Goal: Transaction & Acquisition: Purchase product/service

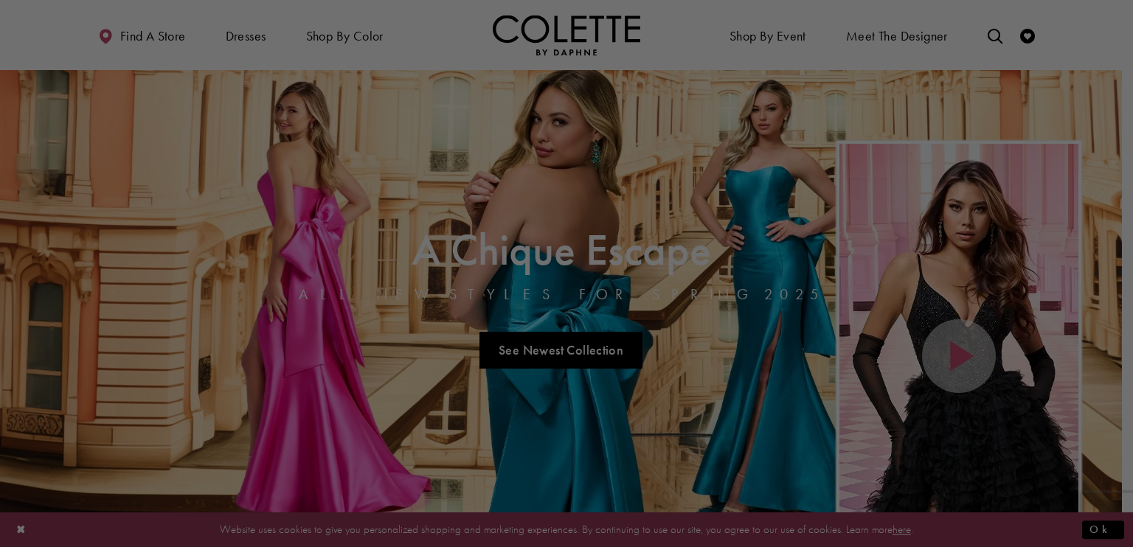
click at [658, 139] on div at bounding box center [572, 276] width 1144 height 552
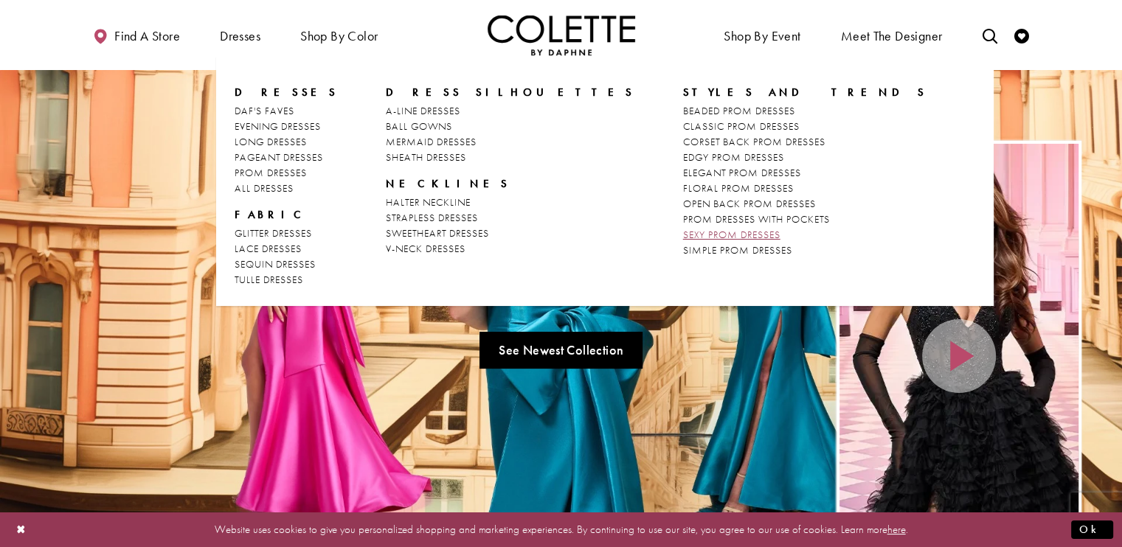
click at [683, 233] on span "SEXY PROM DRESSES" at bounding box center [731, 234] width 97 height 13
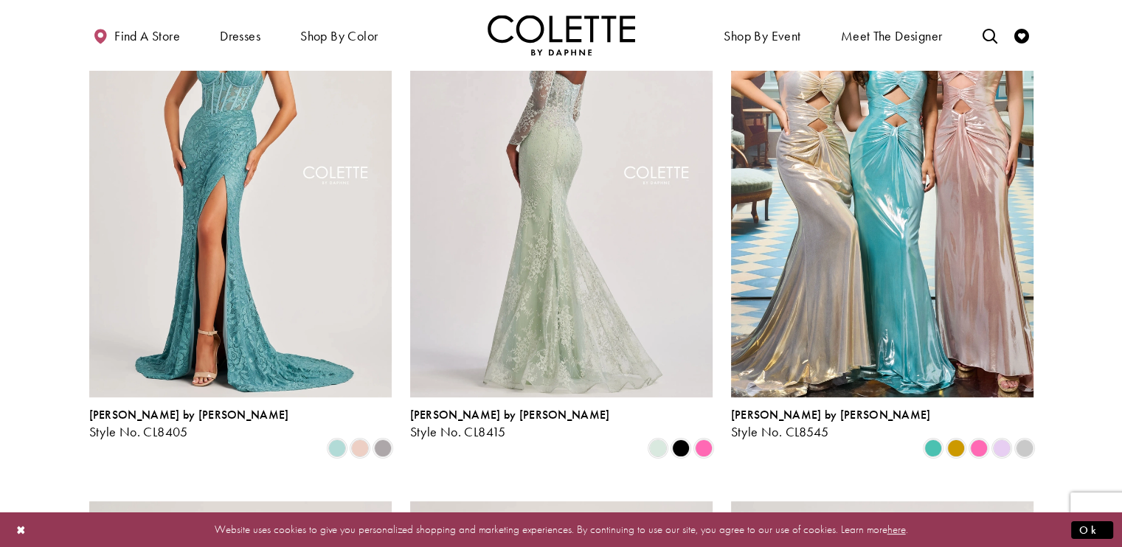
scroll to position [192, 0]
click at [538, 222] on img "Visit Colette by Daphne Style No. CL8415 Page" at bounding box center [561, 178] width 302 height 440
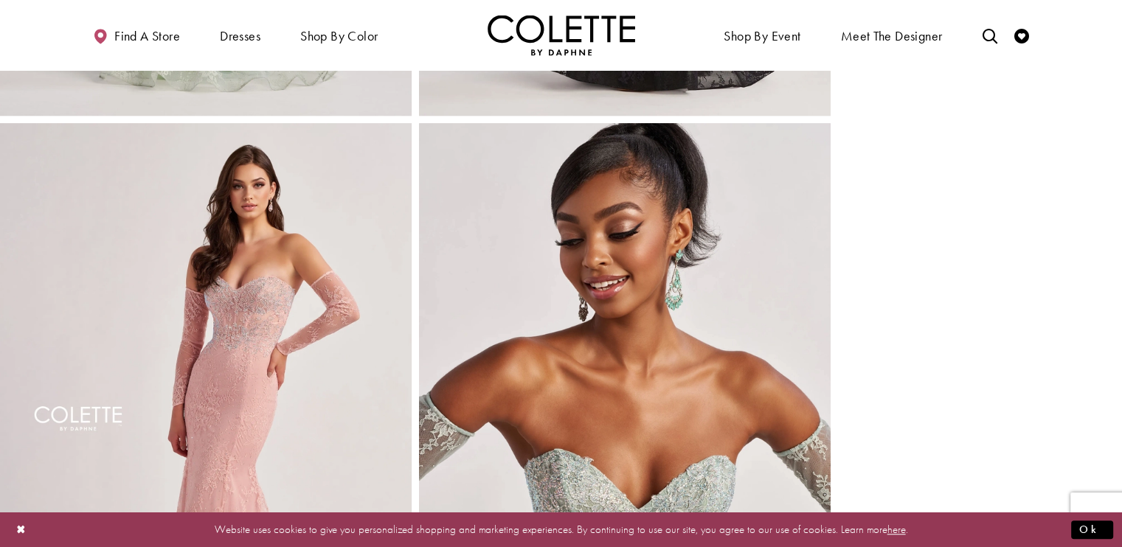
scroll to position [1115, 0]
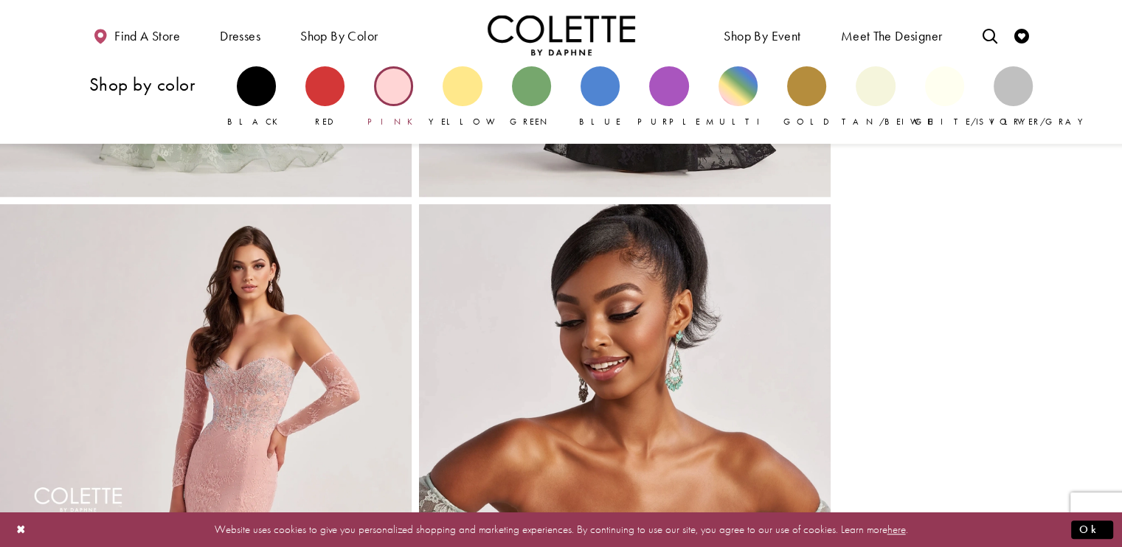
click at [395, 110] on link "Pink" at bounding box center [393, 97] width 39 height 62
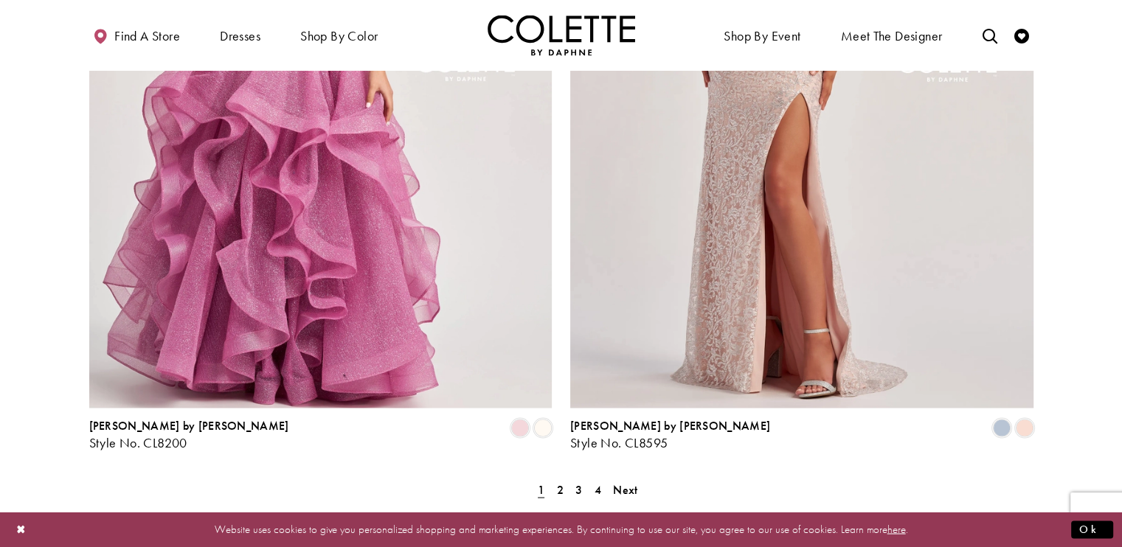
scroll to position [2631, 0]
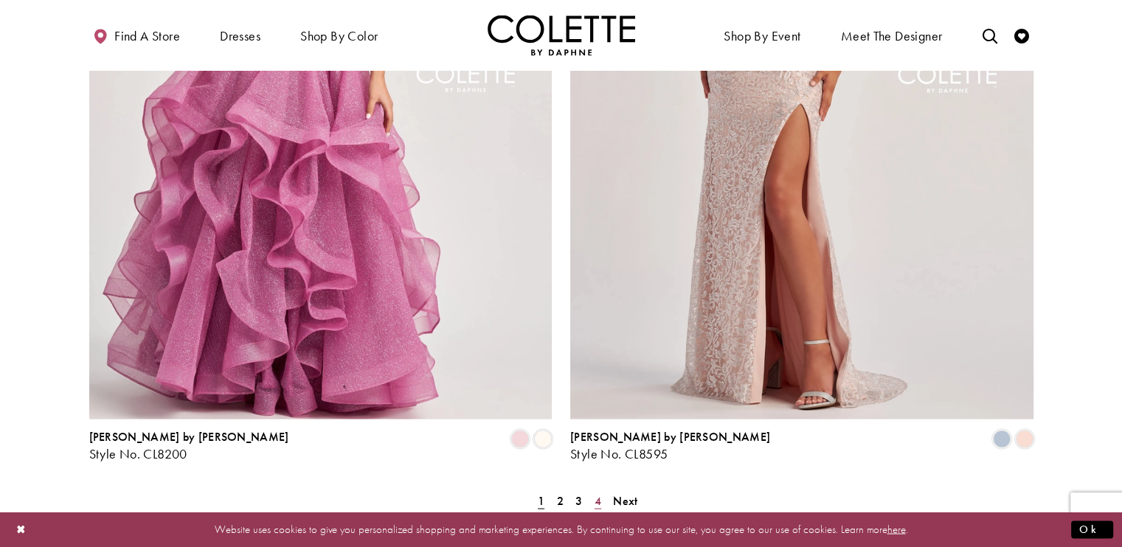
click at [592, 490] on link "4" at bounding box center [597, 500] width 15 height 21
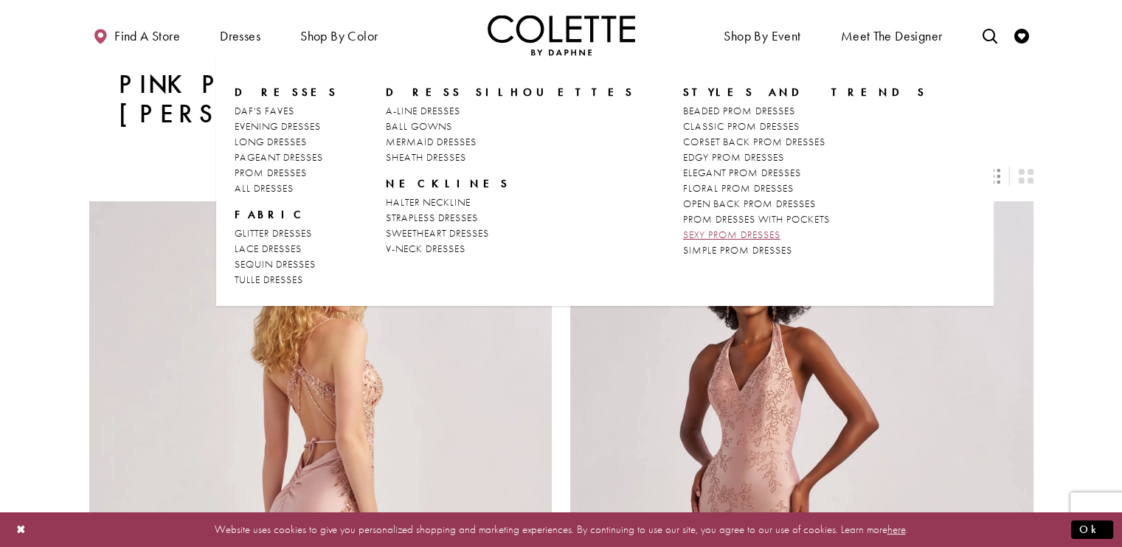
click at [683, 233] on span "SEXY PROM DRESSES" at bounding box center [731, 234] width 97 height 13
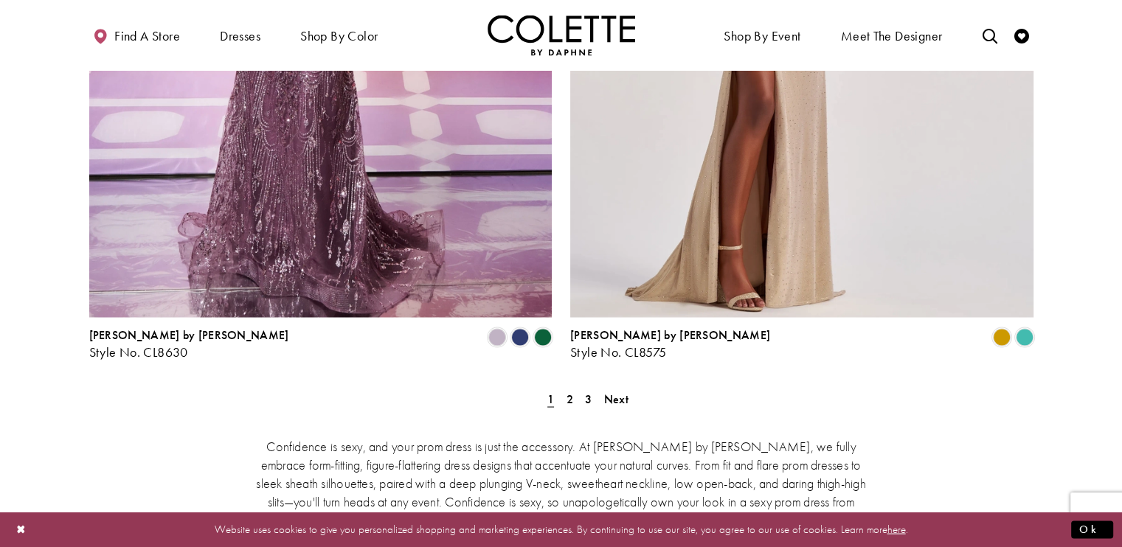
scroll to position [2664, 0]
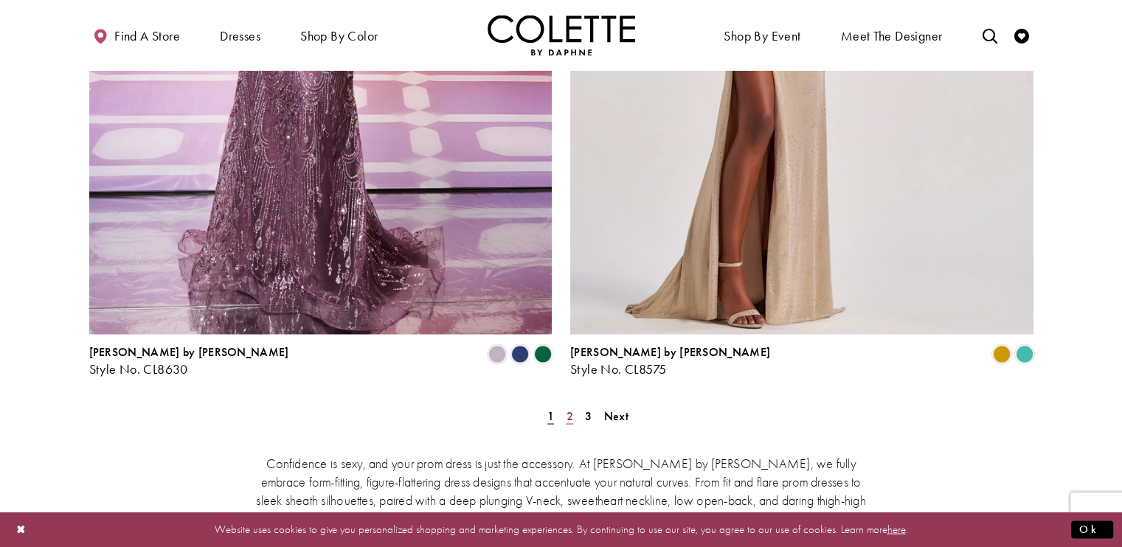
click at [569, 408] on span "2" at bounding box center [569, 415] width 7 height 15
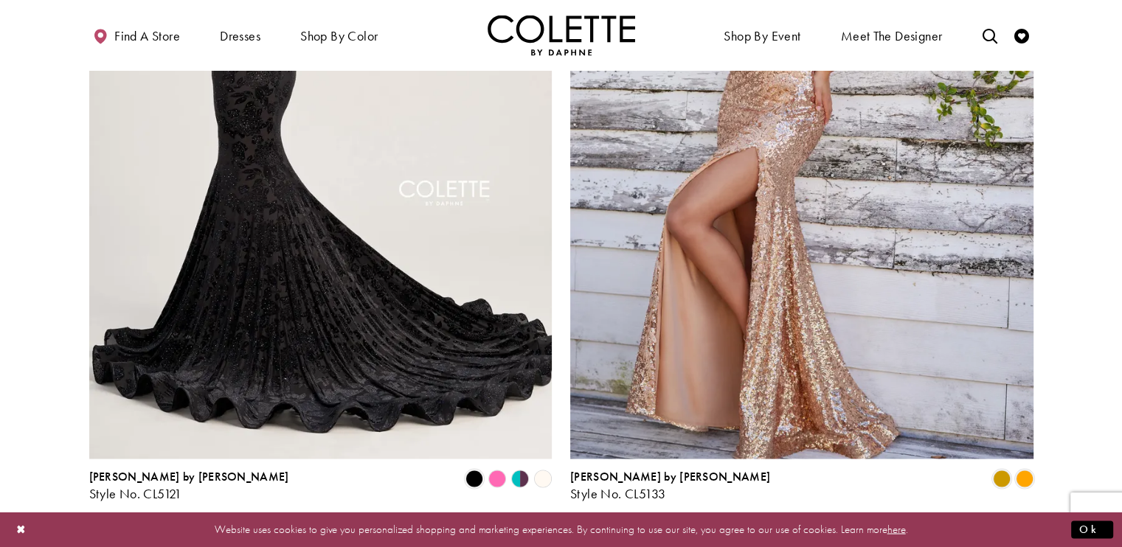
scroll to position [2540, 0]
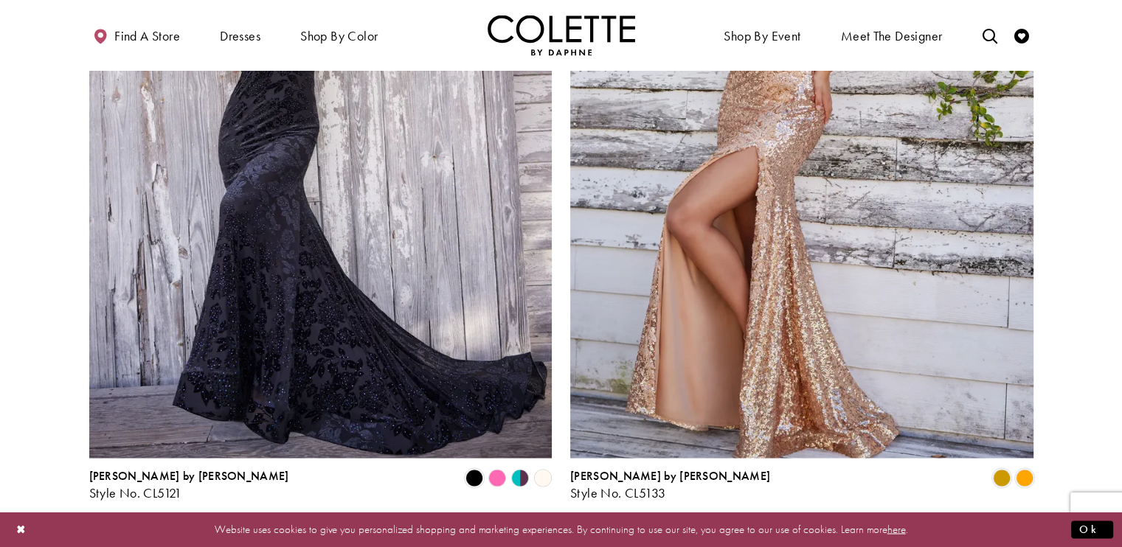
click at [496, 467] on polygon "Product List" at bounding box center [496, 478] width 23 height 23
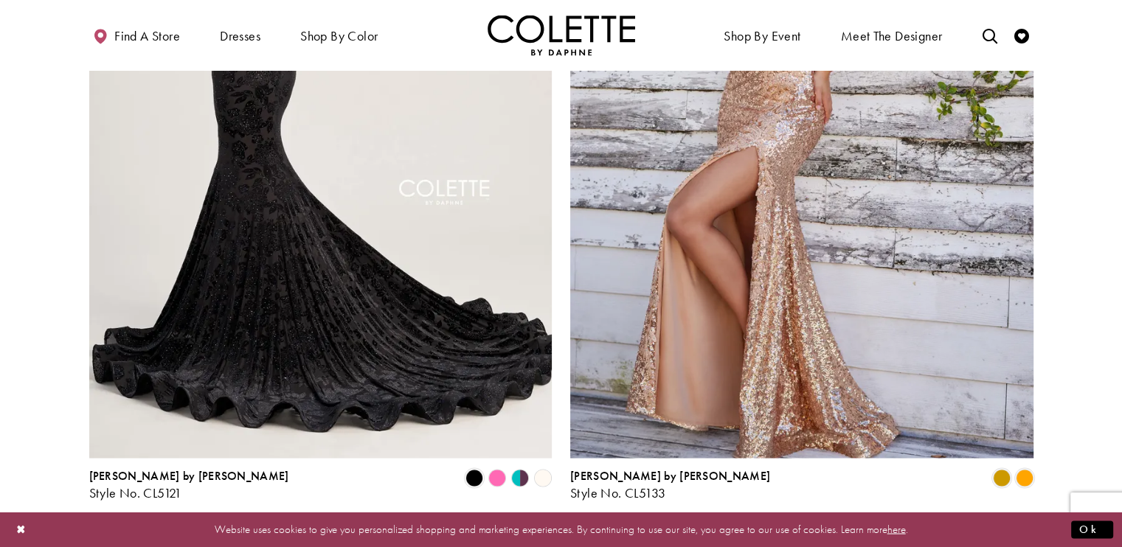
click at [446, 294] on img "Visit Colette by Daphne Style No. CL5121 Page" at bounding box center [320, 121] width 463 height 673
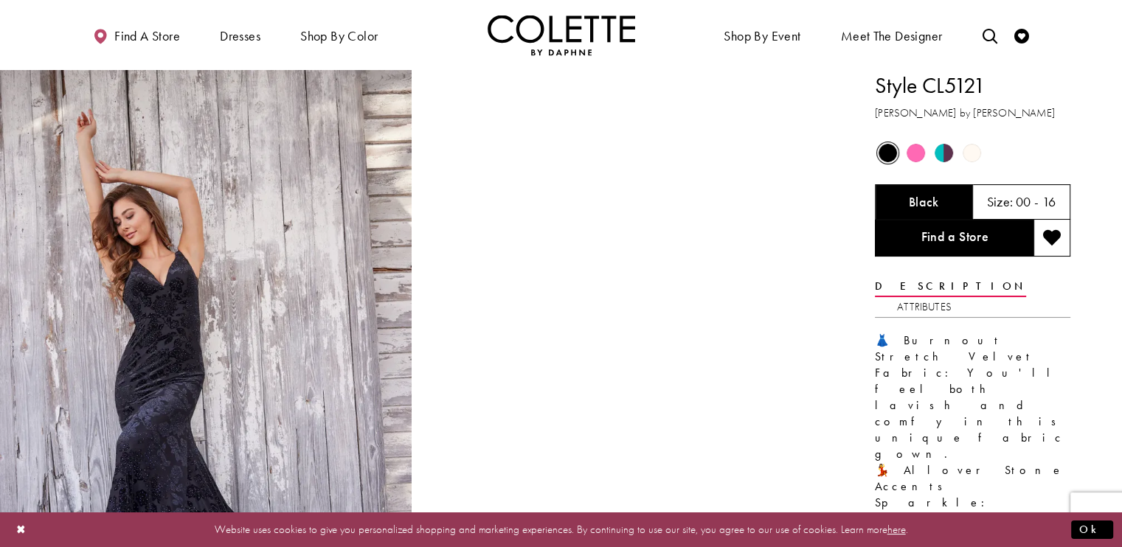
click at [913, 156] on span "Product color controls state depends on size chosen" at bounding box center [916, 153] width 18 height 18
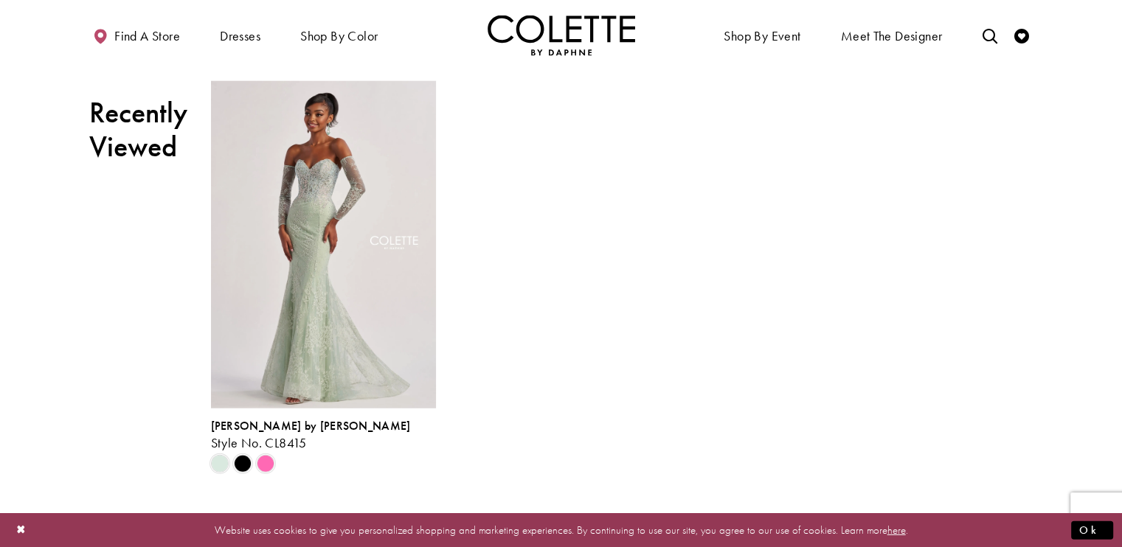
scroll to position [3788, 0]
click at [264, 466] on span "Product List" at bounding box center [266, 465] width 18 height 18
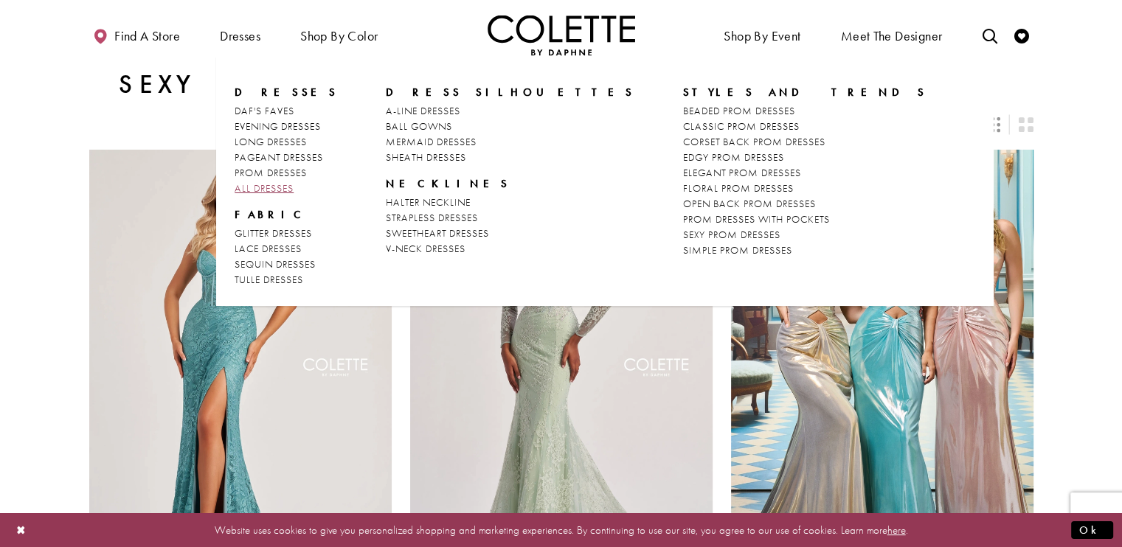
click at [263, 186] on span "ALL DRESSES" at bounding box center [264, 187] width 59 height 13
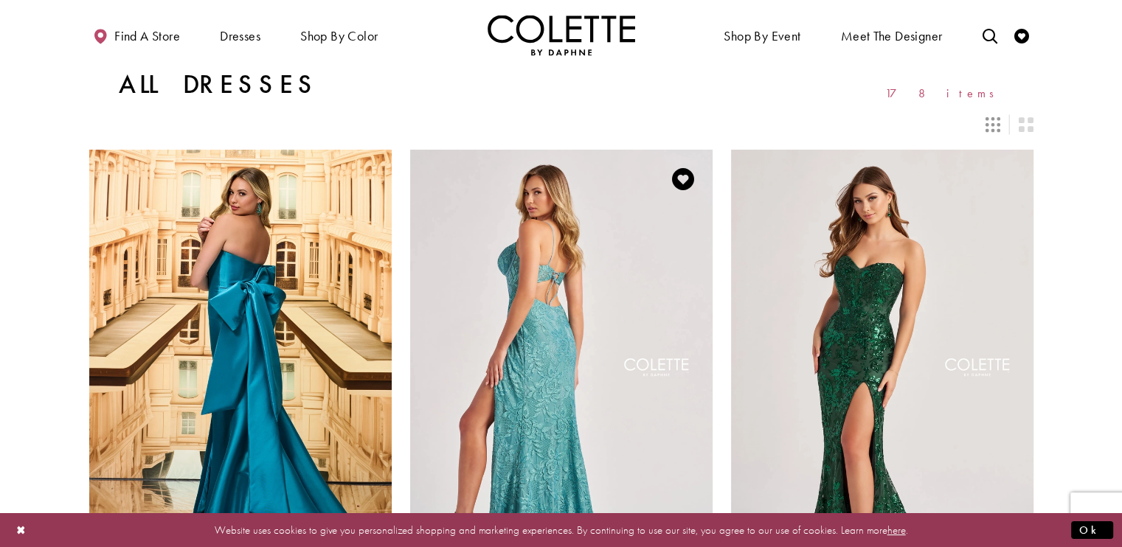
click at [566, 395] on img "Visit Colette by Daphne Style No. CL8405 Page" at bounding box center [561, 370] width 302 height 440
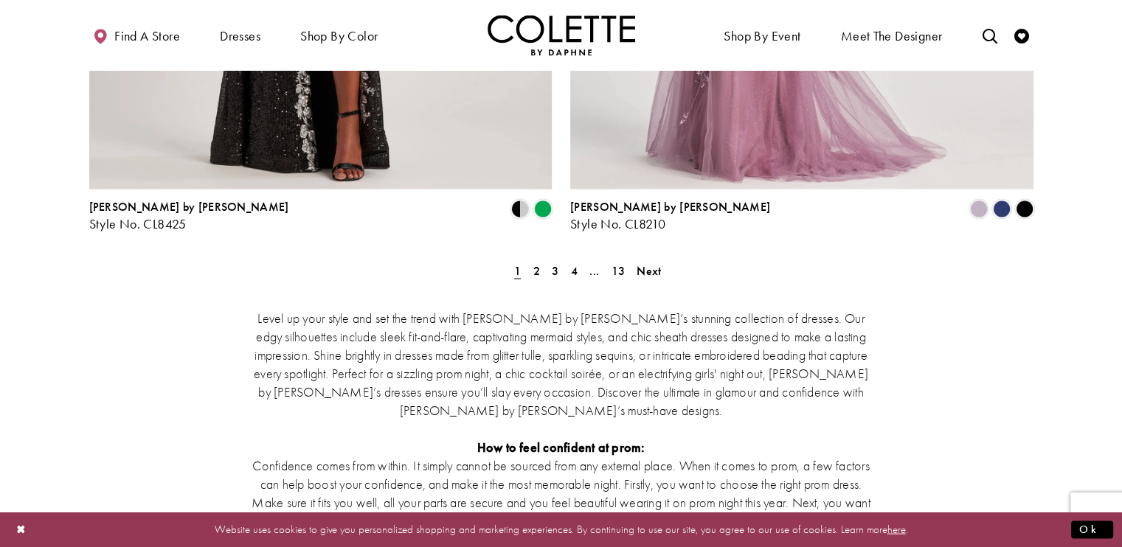
scroll to position [2803, 0]
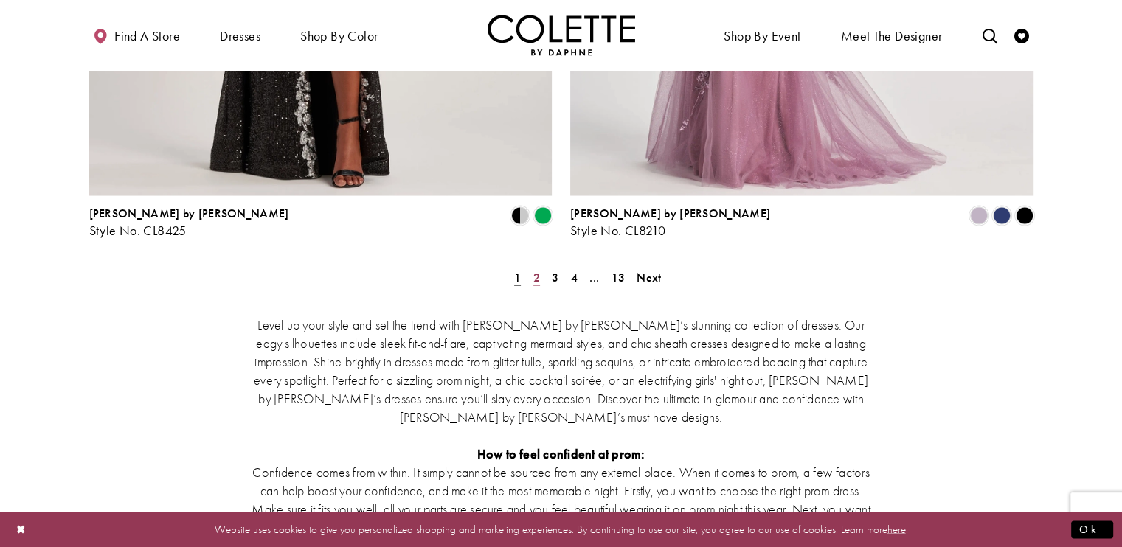
click at [533, 269] on span "2" at bounding box center [536, 276] width 7 height 15
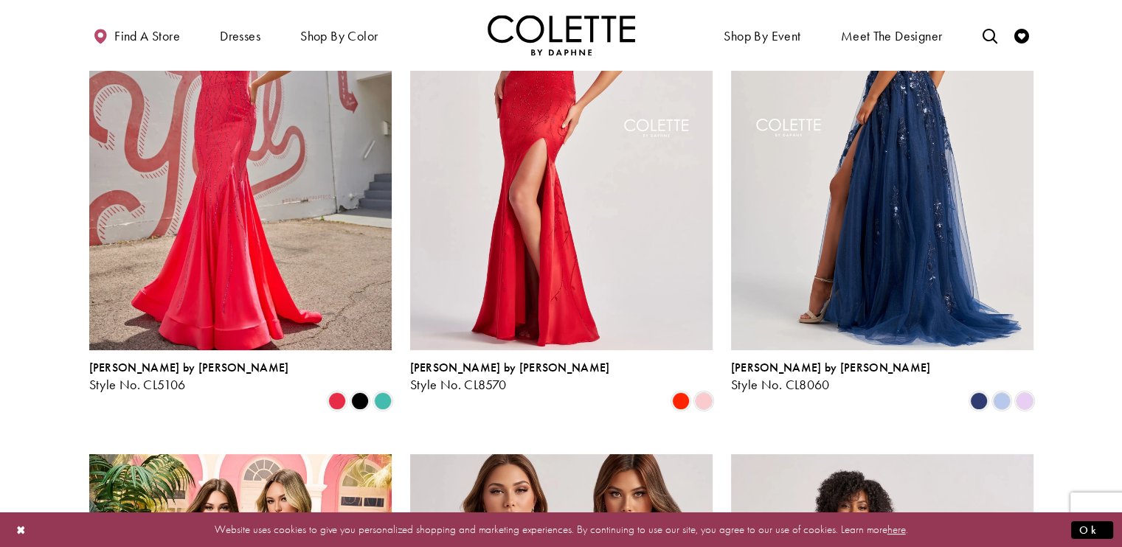
scroll to position [122, 0]
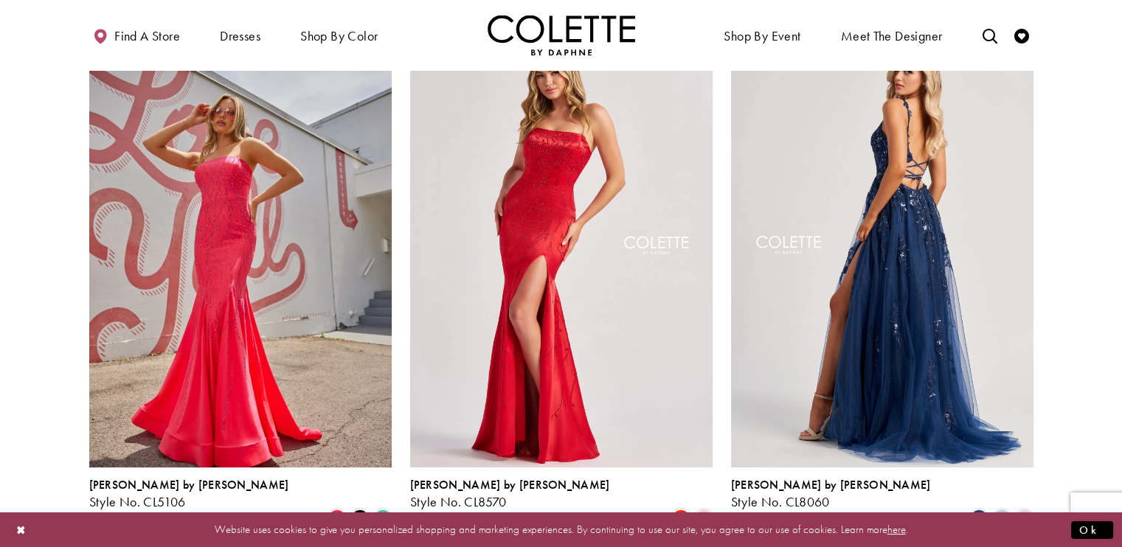
click at [867, 218] on img "Visit Colette by Daphne Style No. CL8060 Page" at bounding box center [882, 248] width 302 height 440
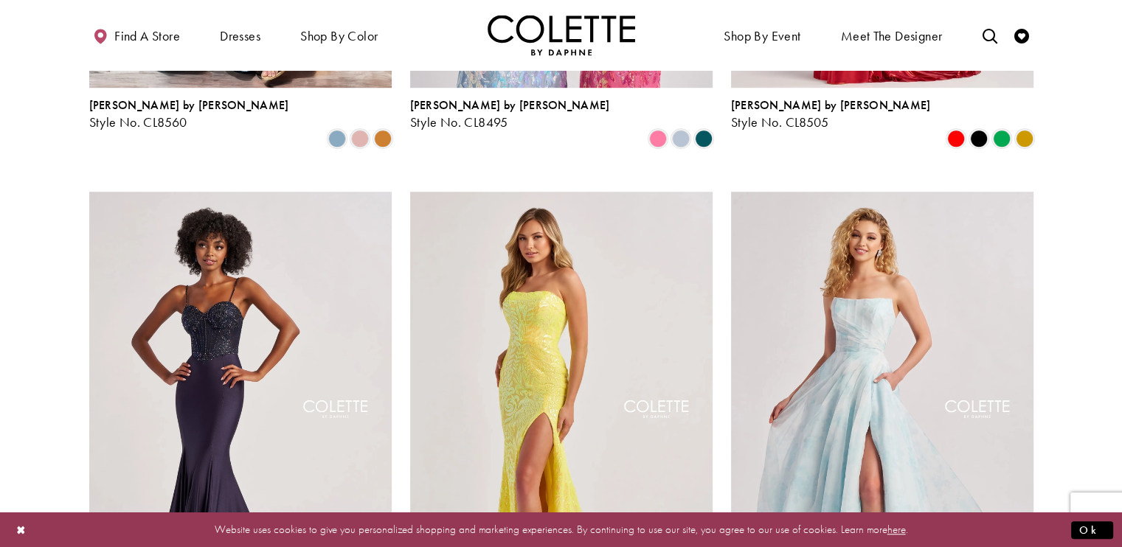
scroll to position [1041, 0]
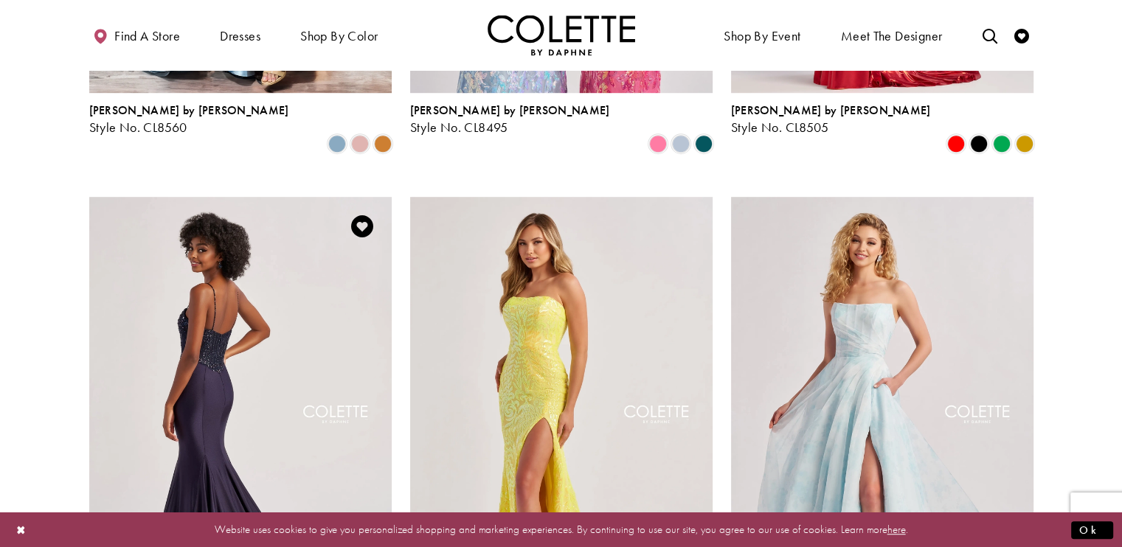
click at [289, 295] on img "Visit Colette by Daphne Style No. CL8515 Page" at bounding box center [240, 417] width 302 height 440
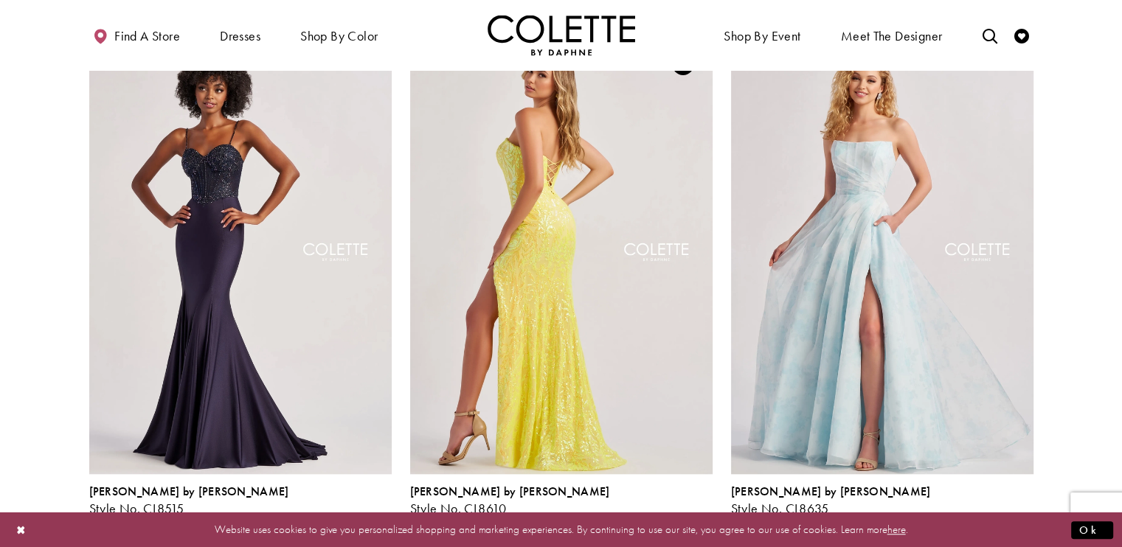
scroll to position [1204, 0]
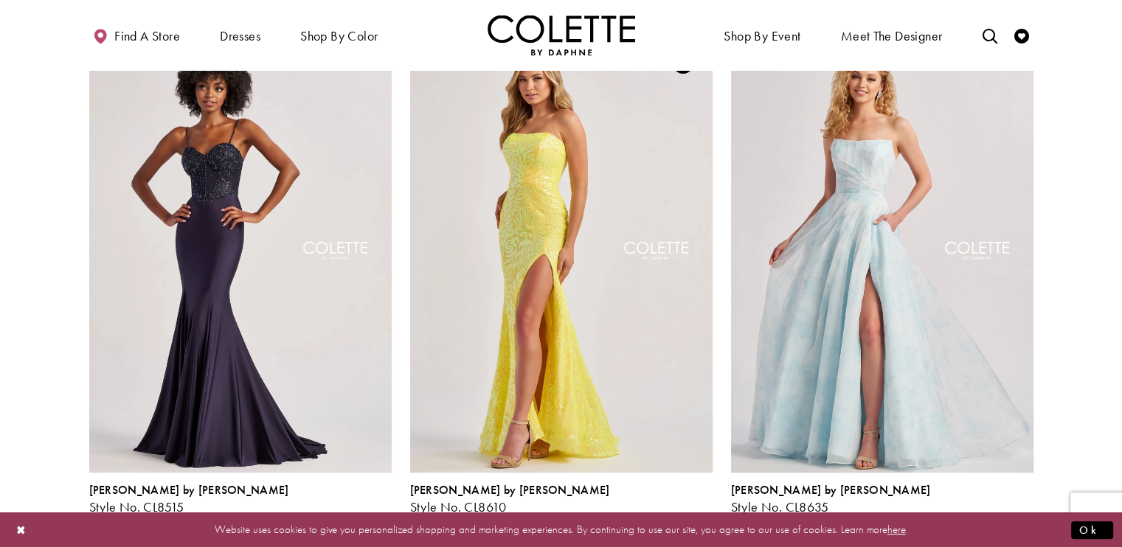
click at [673, 515] on span "Product List" at bounding box center [681, 524] width 18 height 18
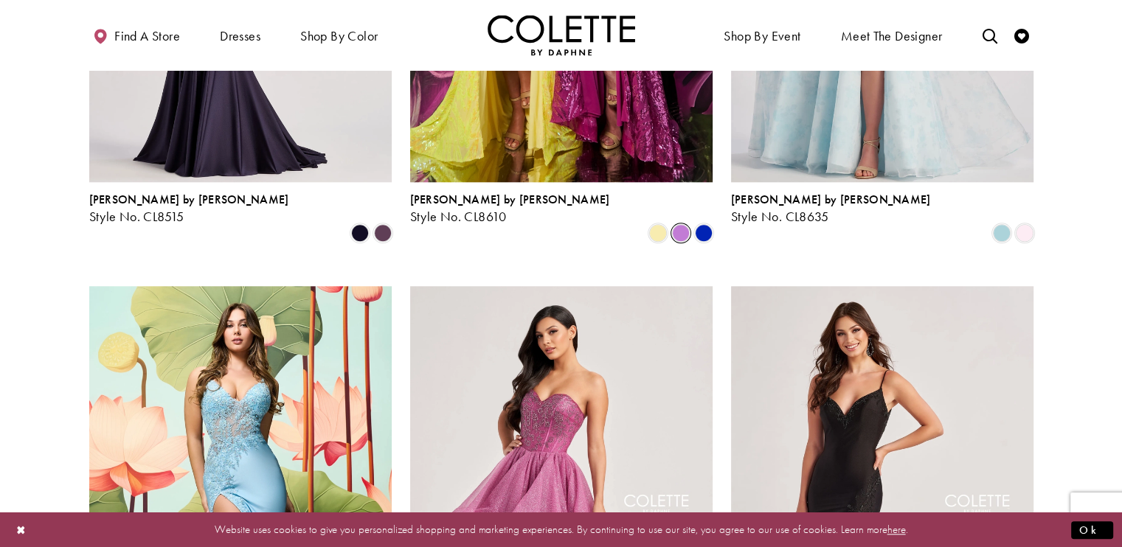
scroll to position [1512, 0]
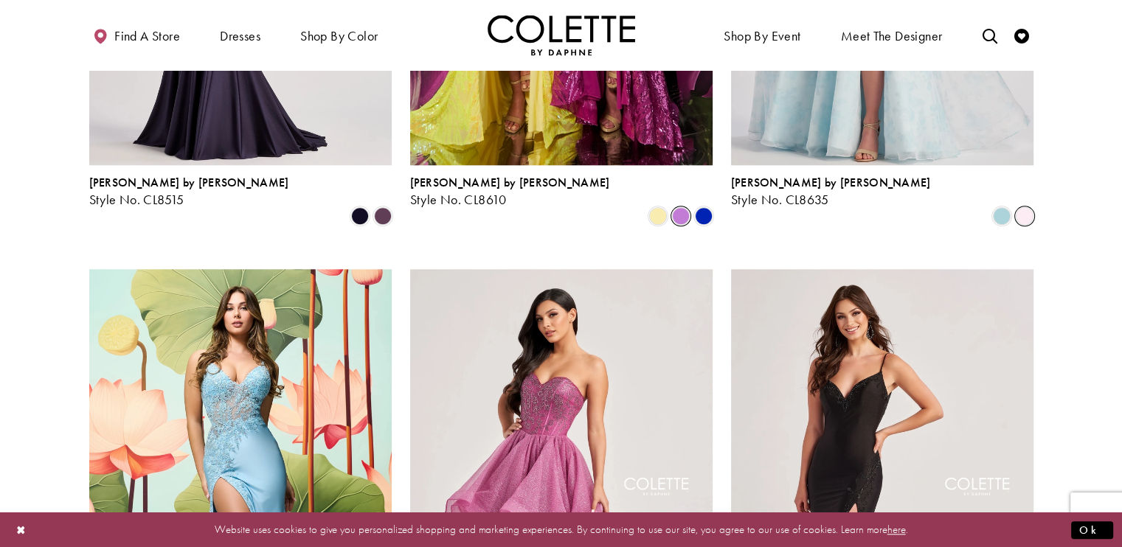
click at [1022, 207] on span "Product List" at bounding box center [1025, 216] width 18 height 18
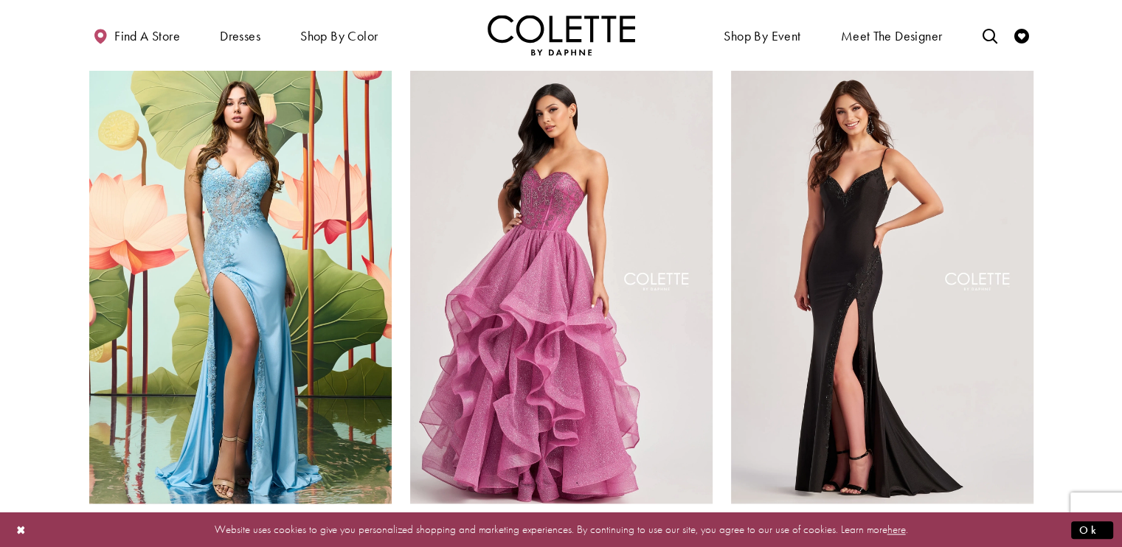
scroll to position [1716, 0]
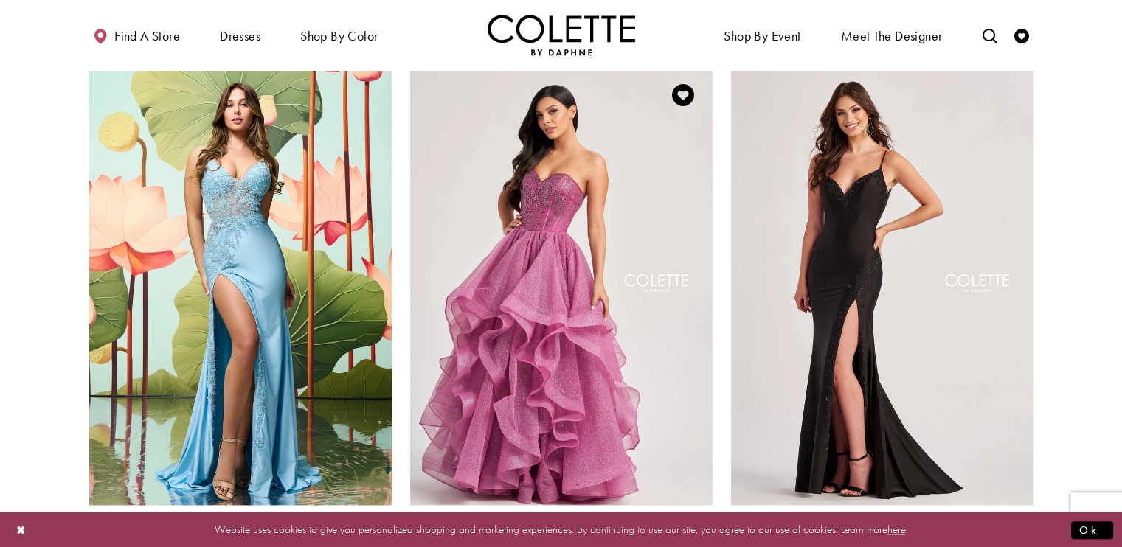
click at [684, 547] on span "Product List" at bounding box center [681, 556] width 18 height 18
click at [704, 547] on span "Product List" at bounding box center [704, 556] width 18 height 18
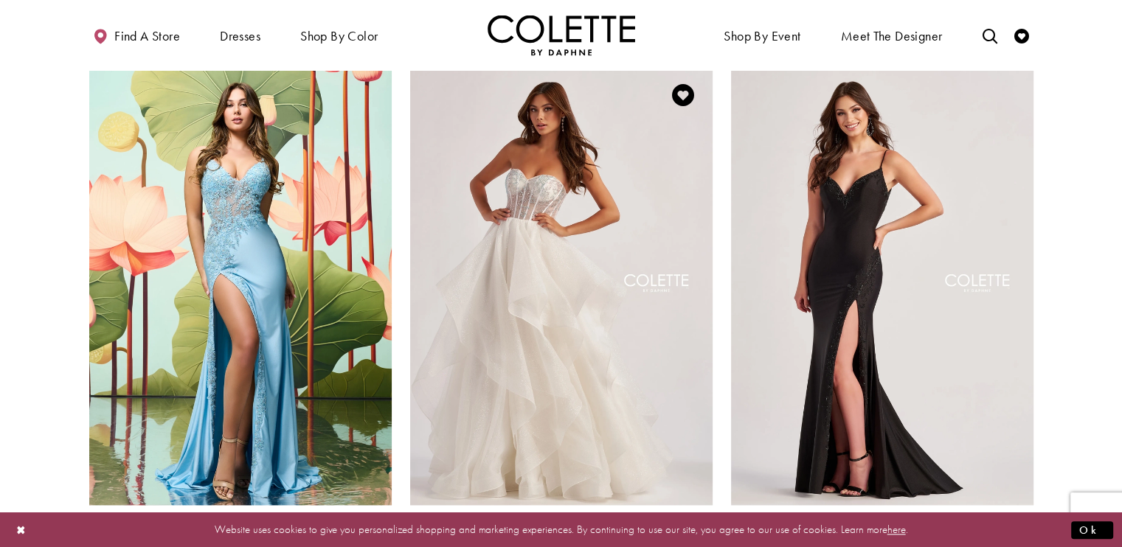
click at [679, 547] on span "Product List" at bounding box center [681, 556] width 18 height 18
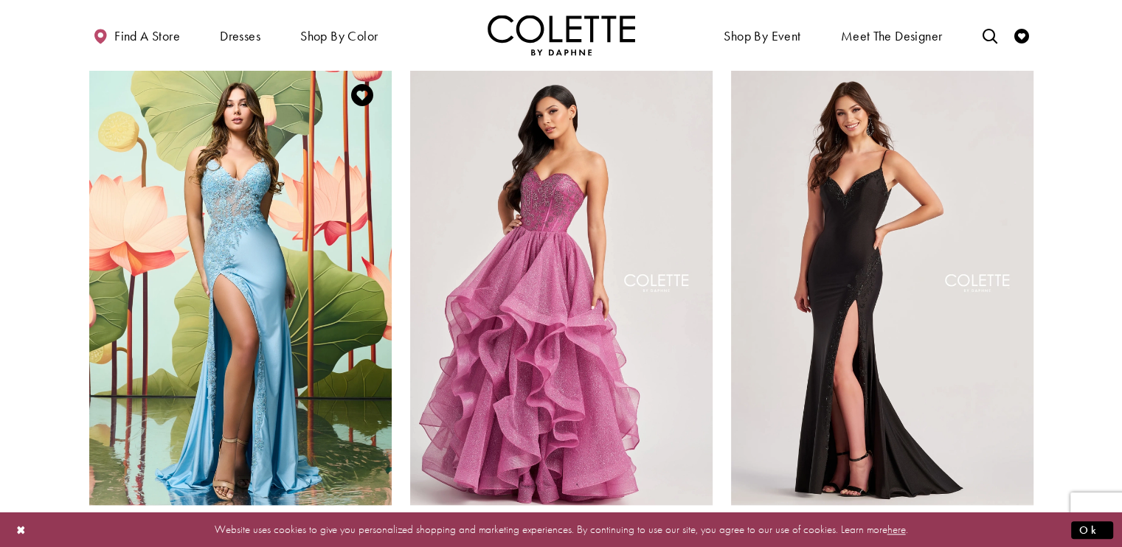
click at [333, 547] on span "Product List" at bounding box center [337, 556] width 18 height 18
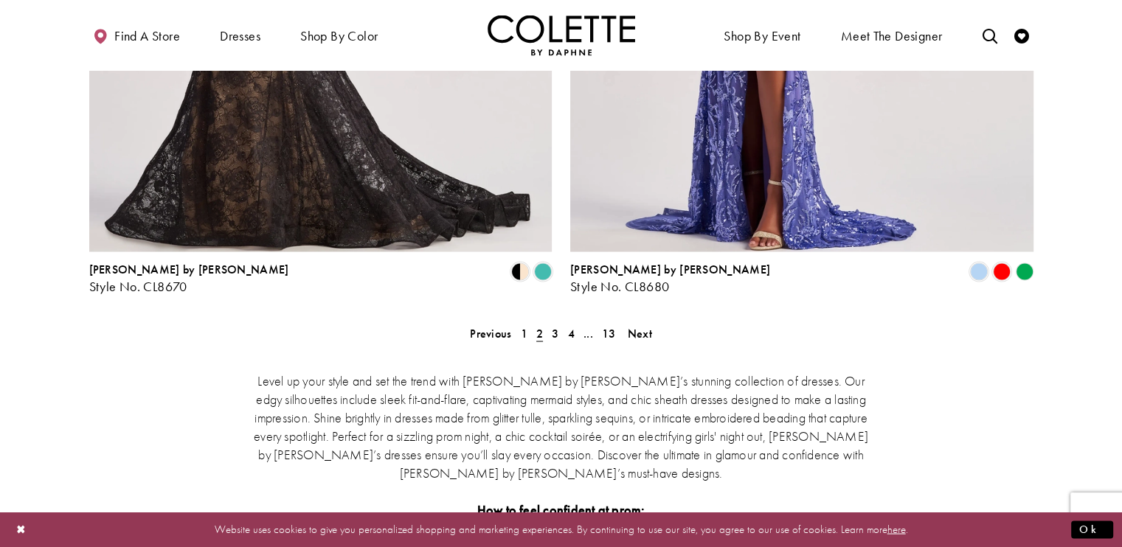
scroll to position [2746, 0]
click at [552, 326] on span "3" at bounding box center [555, 333] width 7 height 15
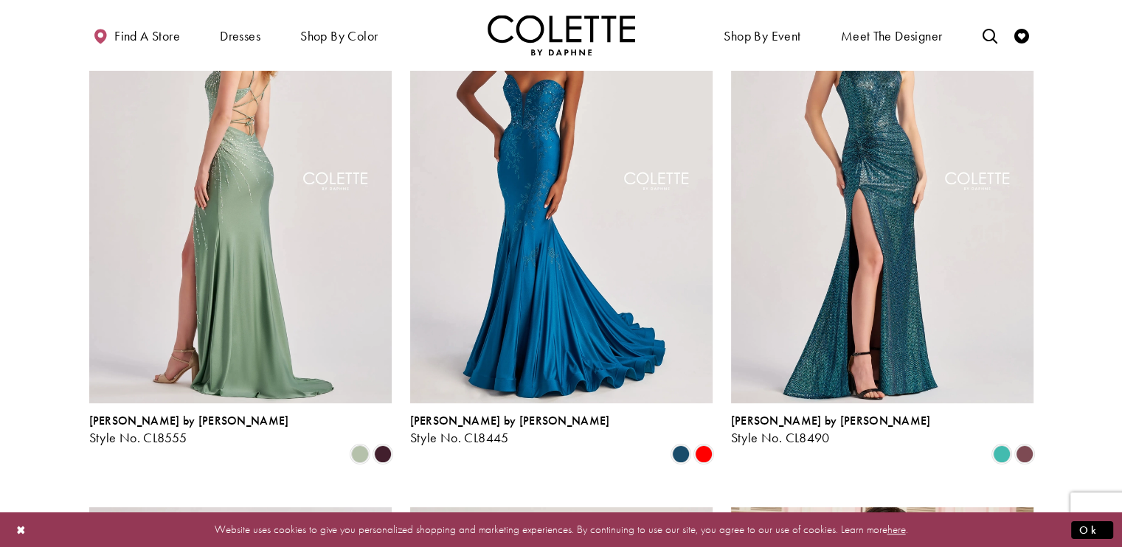
scroll to position [206, 0]
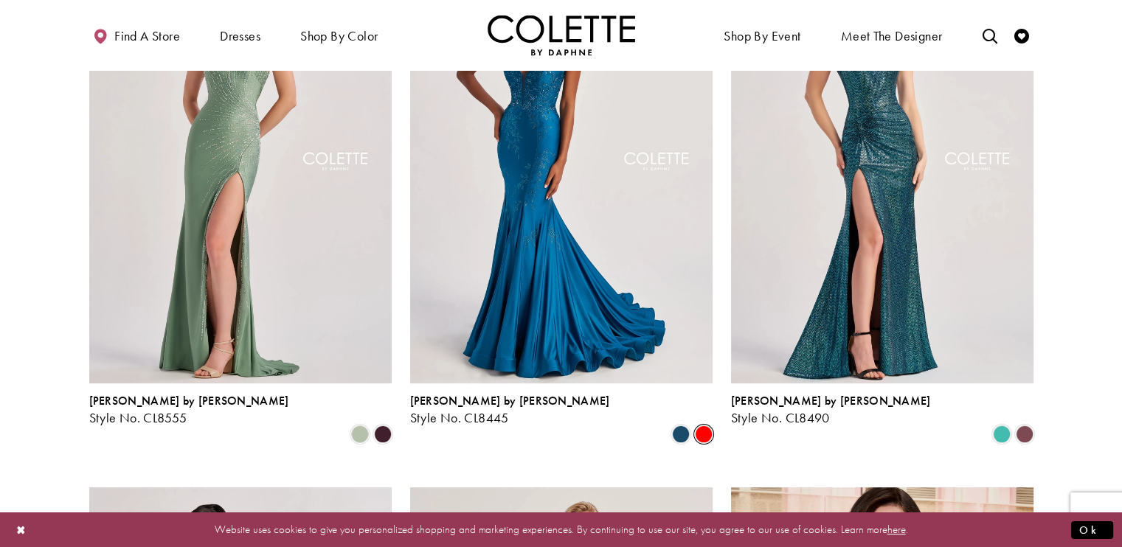
click at [699, 426] on span "Product List" at bounding box center [704, 435] width 18 height 18
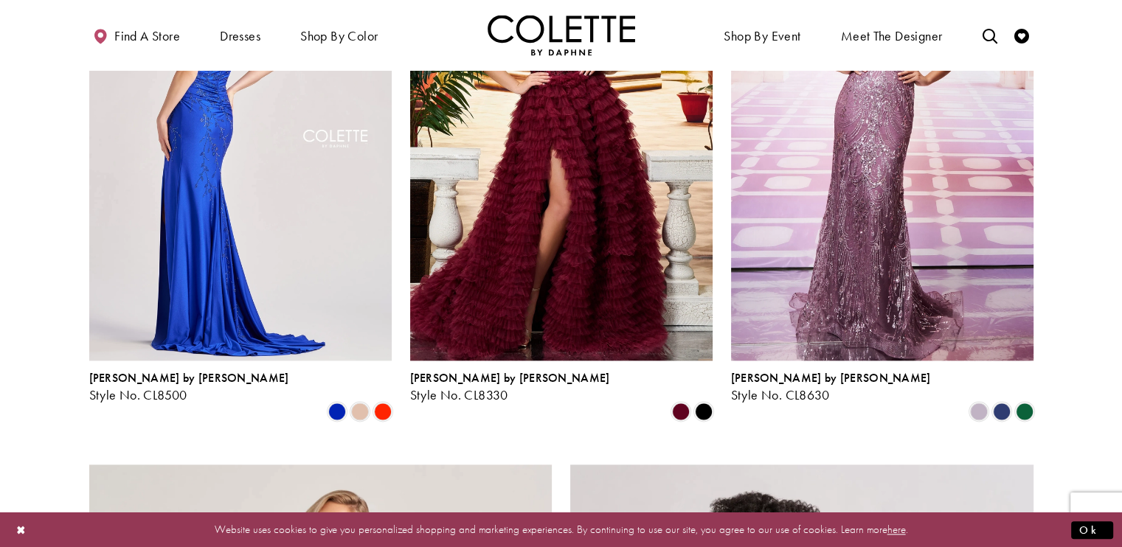
scroll to position [1876, 0]
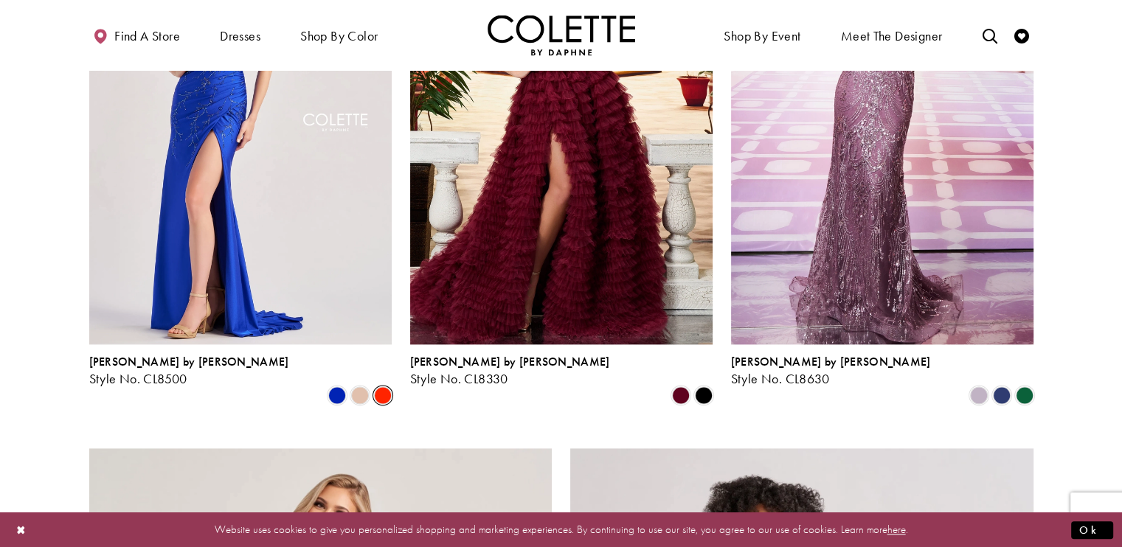
click at [384, 386] on span "Product List" at bounding box center [383, 395] width 18 height 18
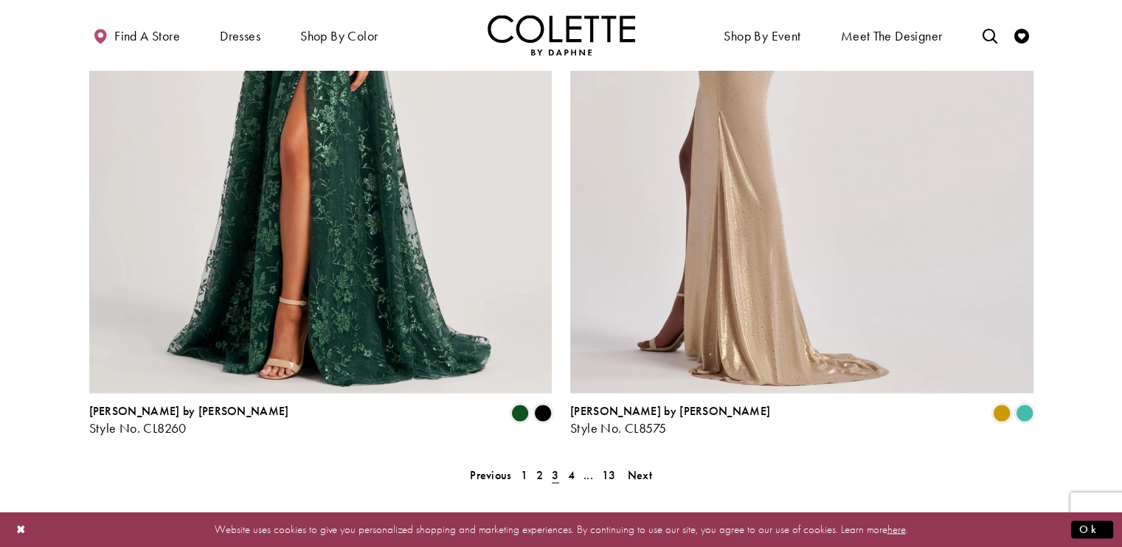
scroll to position [2695, 0]
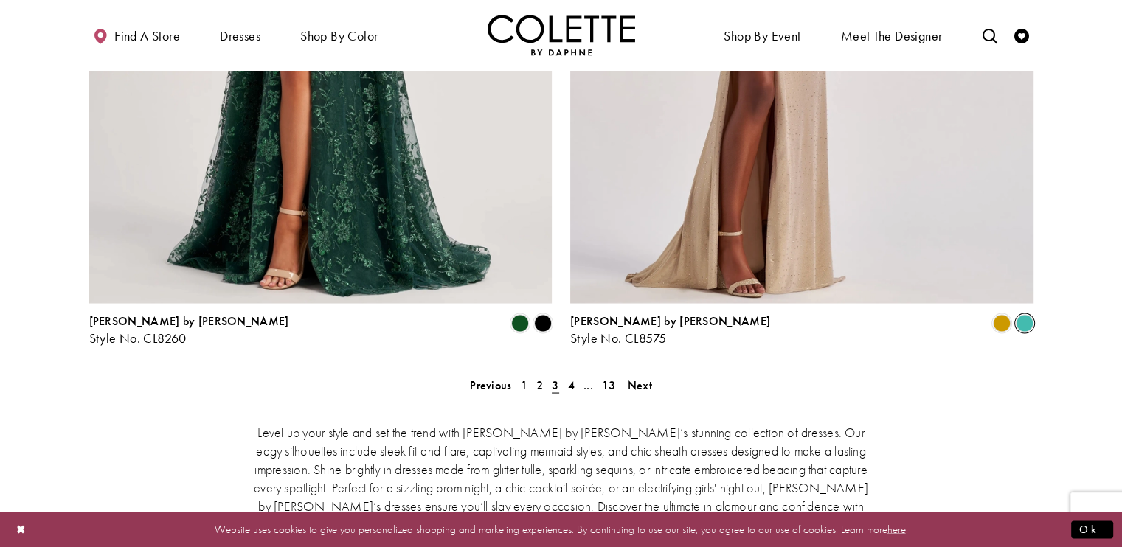
click at [1024, 314] on span "Product List" at bounding box center [1025, 323] width 18 height 18
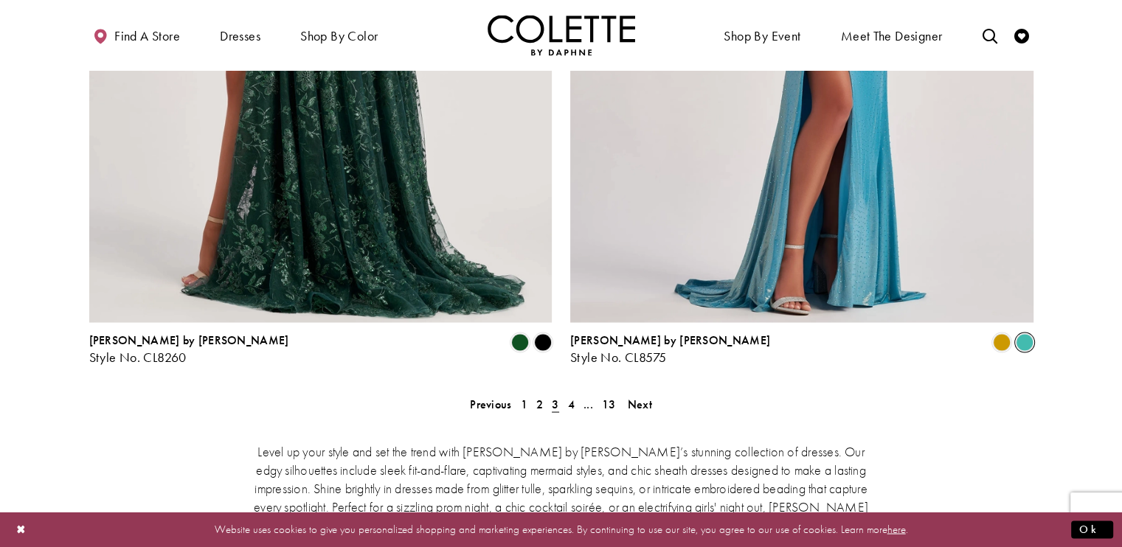
scroll to position [2677, 0]
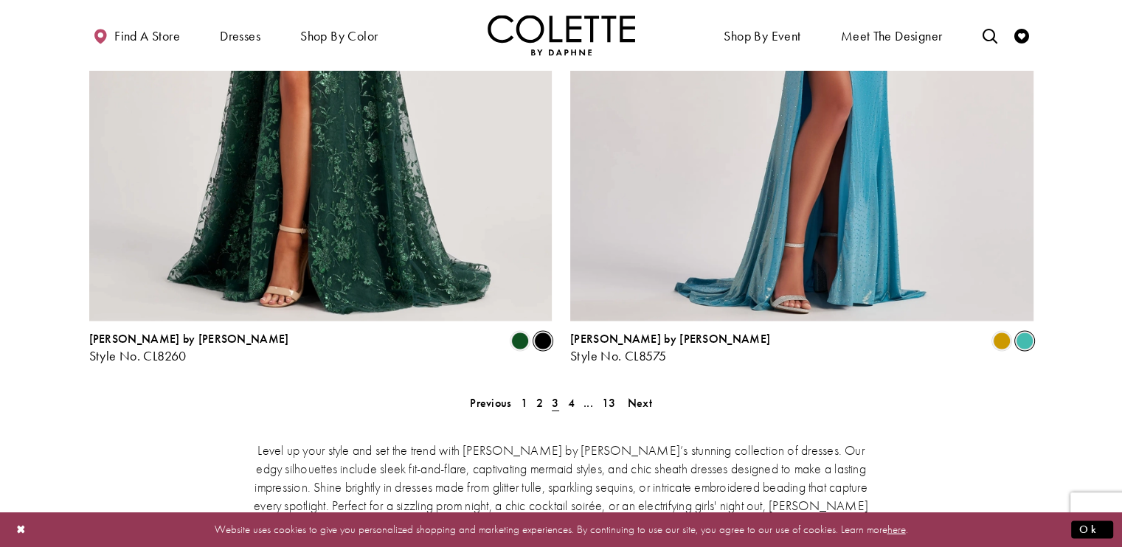
click at [537, 332] on span "Product List" at bounding box center [543, 341] width 18 height 18
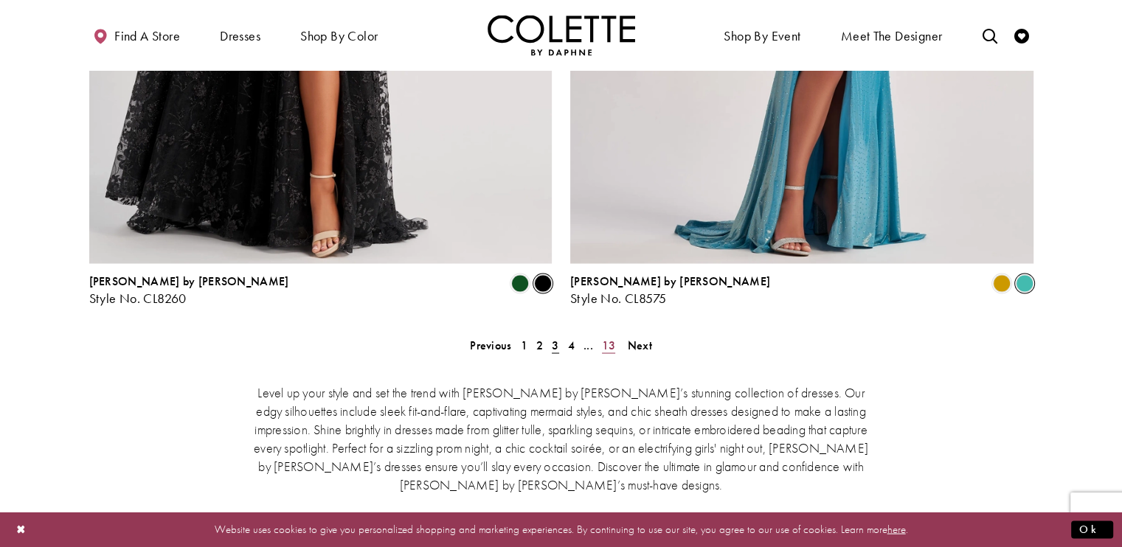
scroll to position [2736, 0]
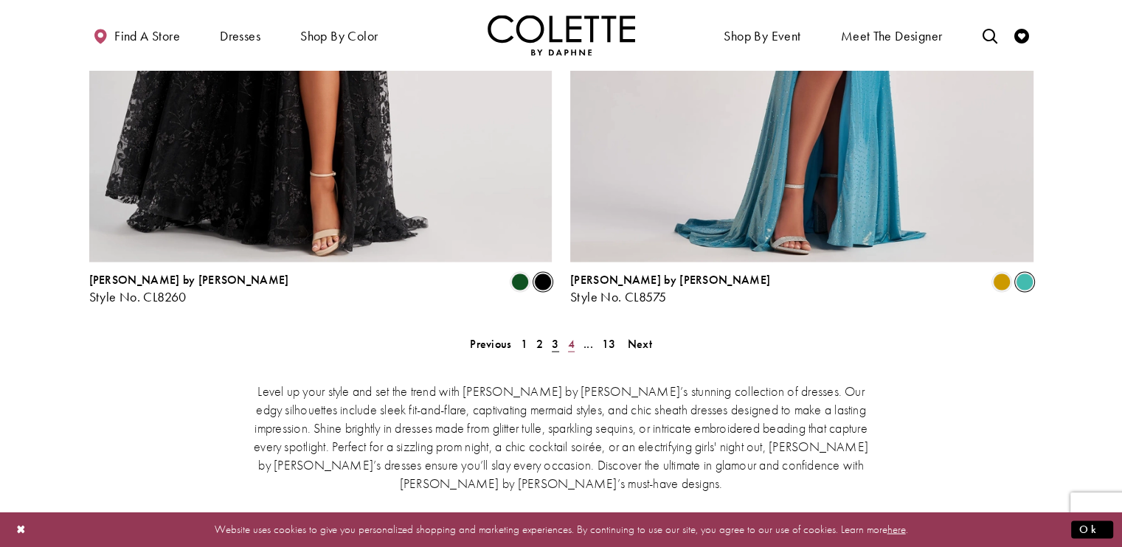
click at [569, 336] on span "4" at bounding box center [571, 343] width 7 height 15
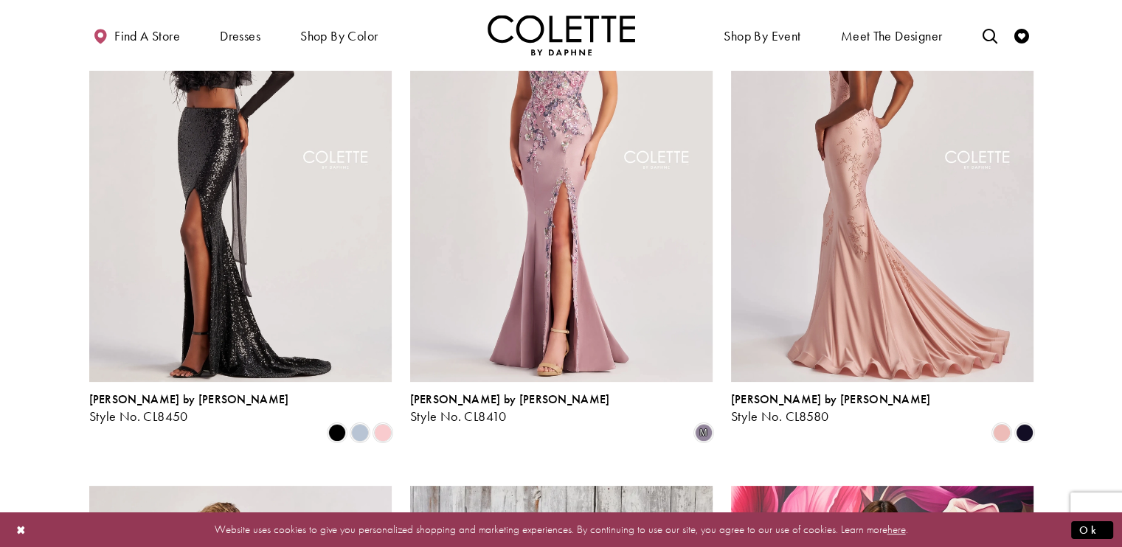
scroll to position [110, 0]
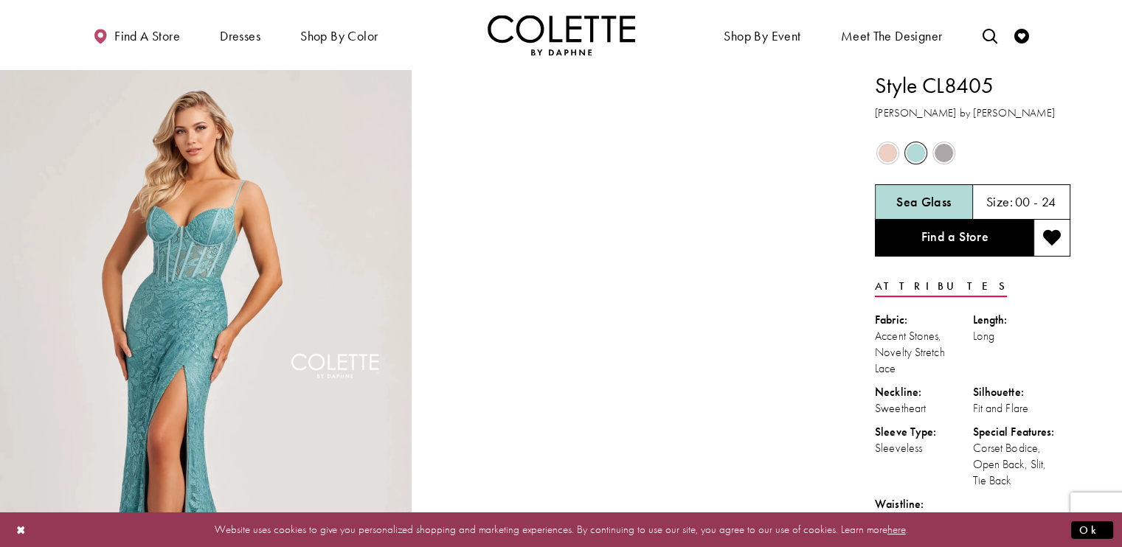
click at [879, 156] on span "Product color controls state depends on size chosen" at bounding box center [887, 153] width 18 height 18
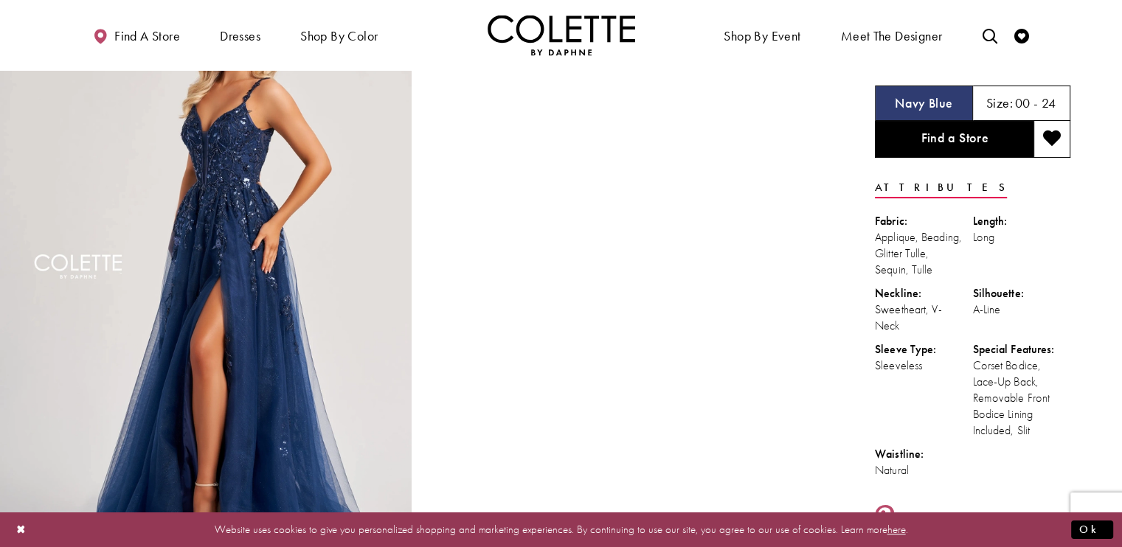
scroll to position [100, 0]
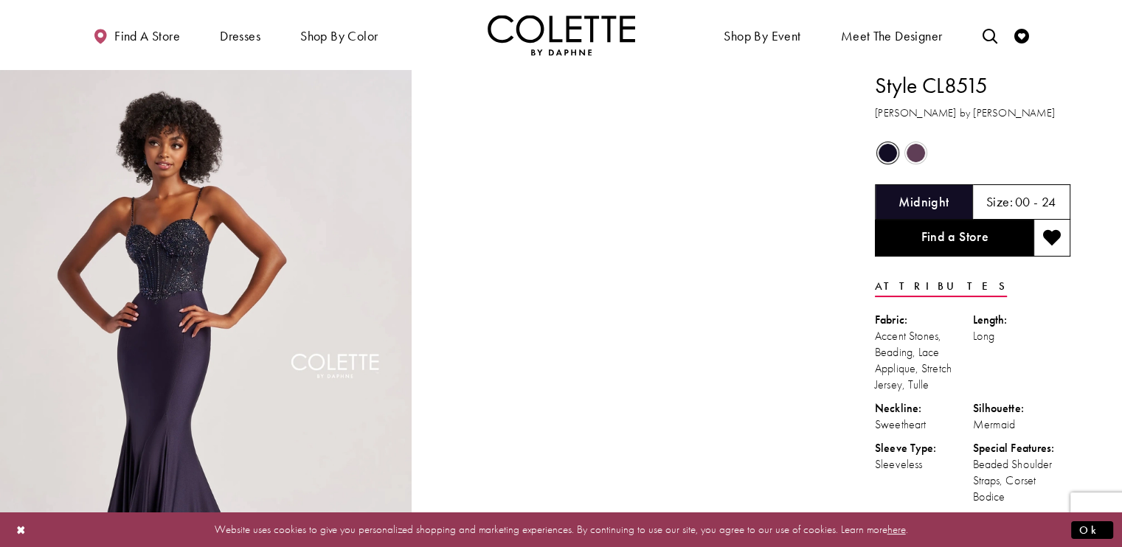
click at [919, 150] on span "Product color controls state depends on size chosen" at bounding box center [916, 153] width 18 height 18
